Goal: Browse casually

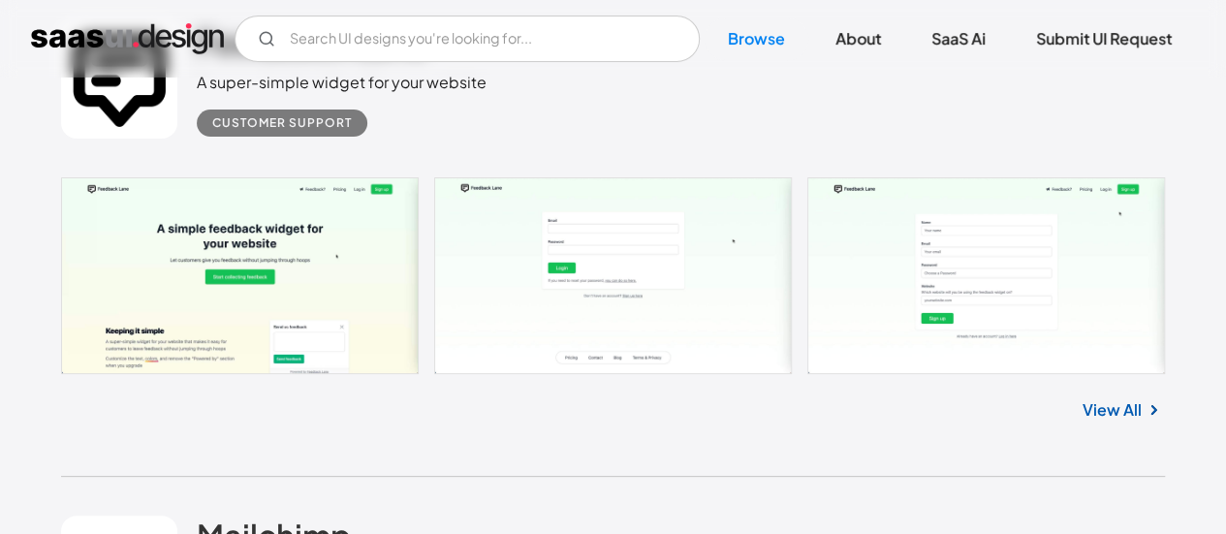
scroll to position [11108, 0]
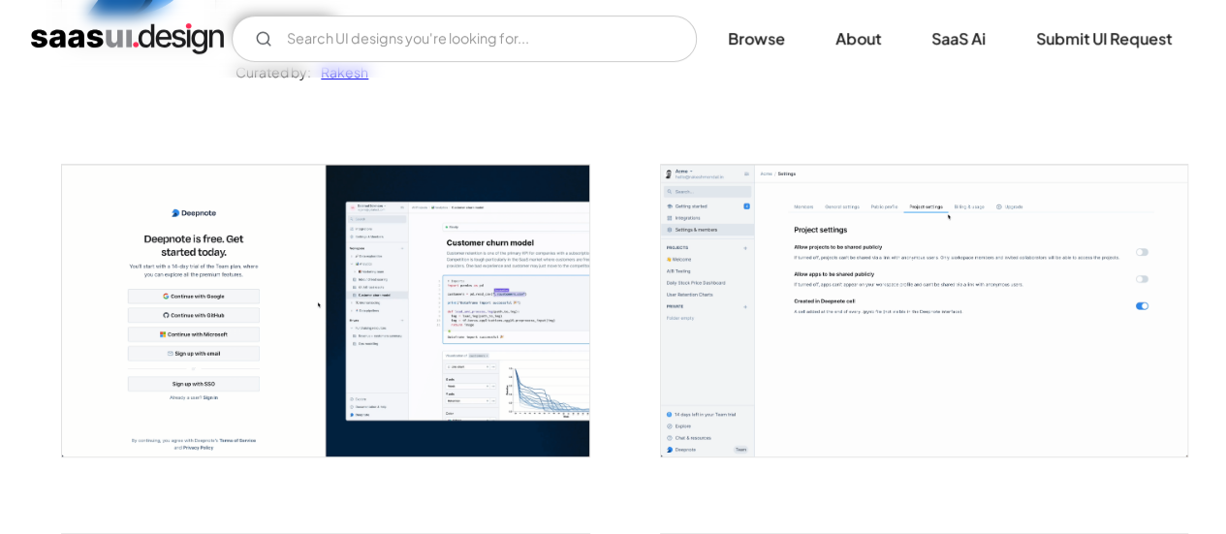
scroll to position [290, 0]
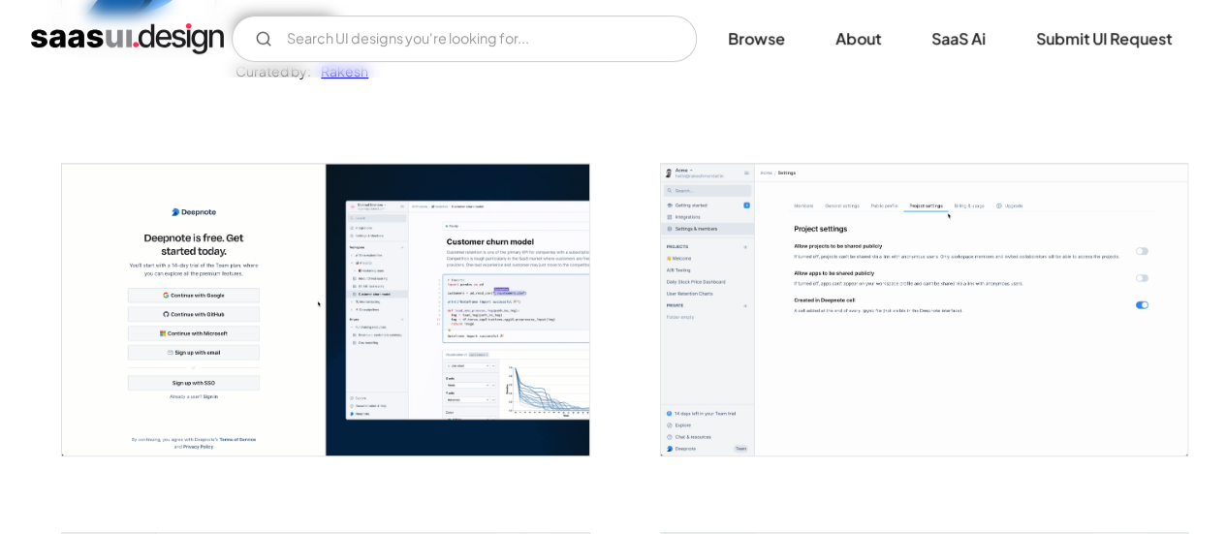
click at [839, 263] on img "open lightbox" at bounding box center [924, 310] width 526 height 292
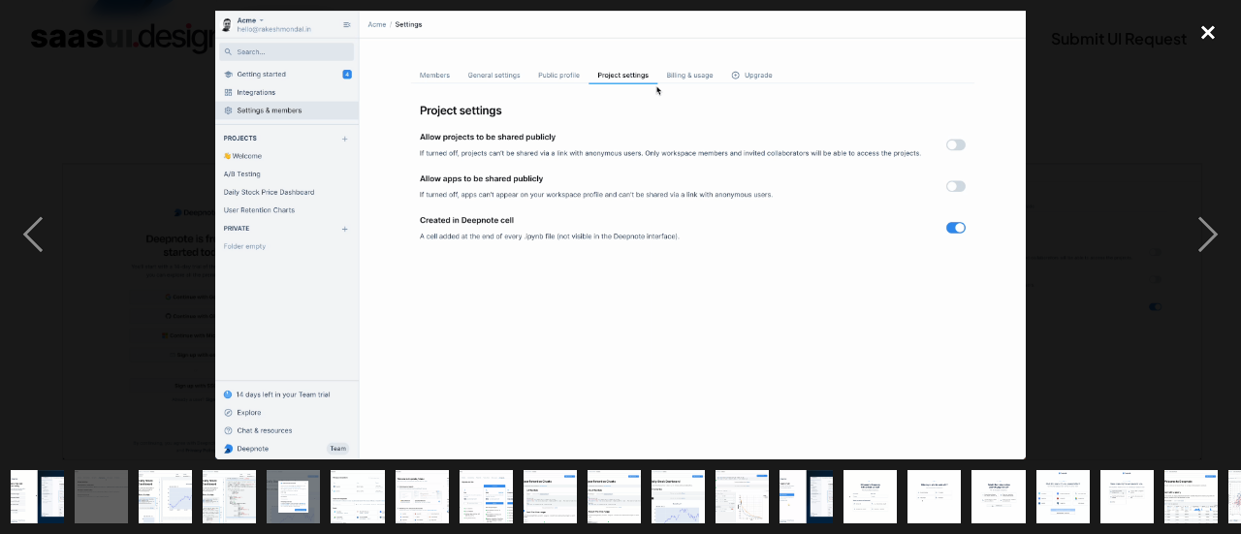
click at [1211, 27] on div "close lightbox" at bounding box center [1208, 32] width 66 height 43
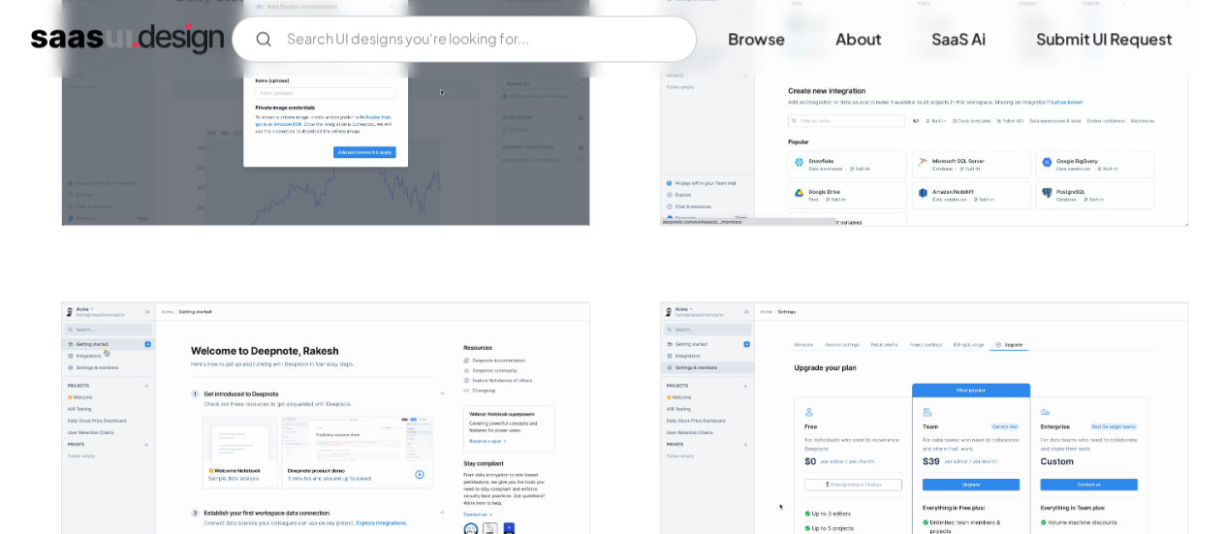
scroll to position [1260, 0]
